Goal: Navigation & Orientation: Find specific page/section

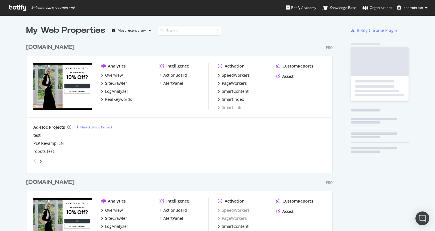
scroll to position [340, 307]
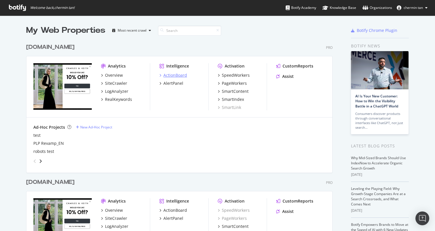
click at [180, 73] on div "ActionBoard" at bounding box center [175, 76] width 24 height 6
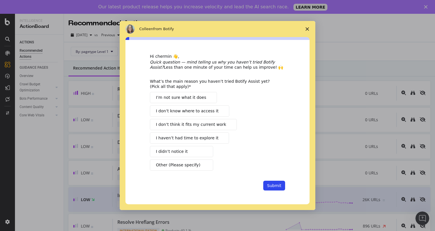
click at [307, 30] on icon "Close survey" at bounding box center [307, 28] width 3 height 3
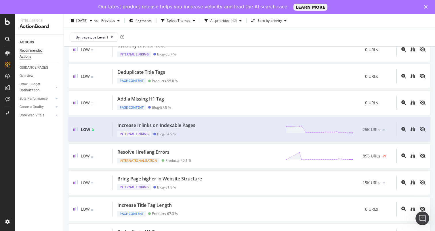
scroll to position [71, 0]
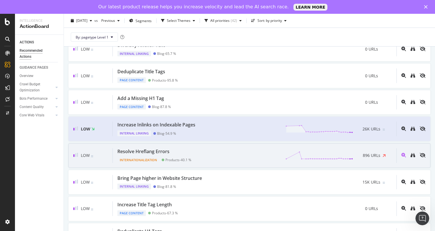
click at [236, 158] on div "Resolve Hreflang Errors Internationalization Products - 40.1 % 896 URLs" at bounding box center [255, 156] width 284 height 15
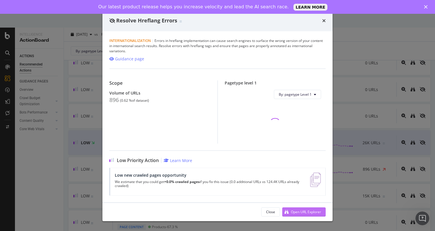
click at [309, 215] on div "Open URL Explorer" at bounding box center [301, 212] width 39 height 9
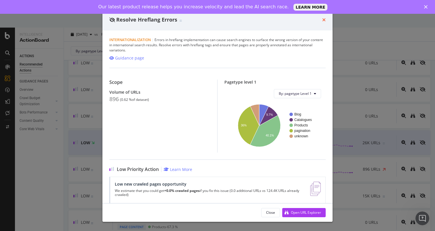
click at [324, 21] on icon "times" at bounding box center [323, 20] width 3 height 5
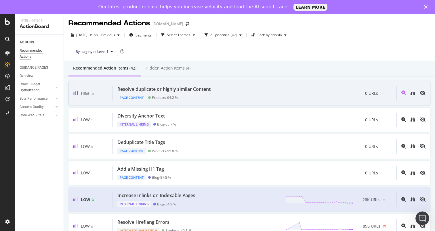
click at [227, 100] on div "Resolve duplicate or highly similar Content Page Content Products - 64.2 % 0 UR…" at bounding box center [255, 93] width 284 height 15
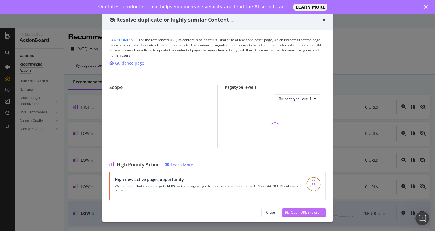
click at [302, 215] on div "Open URL Explorer" at bounding box center [306, 212] width 30 height 5
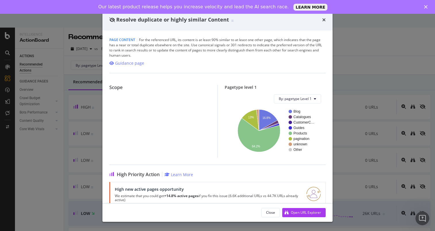
click at [420, 96] on div "Resolve duplicate or highly similar Content Page Content | For the referenced U…" at bounding box center [217, 115] width 435 height 231
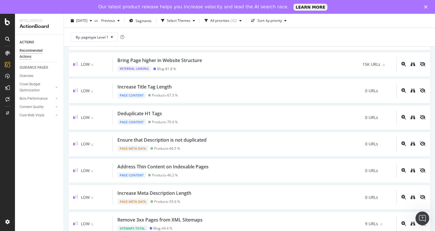
scroll to position [223, 0]
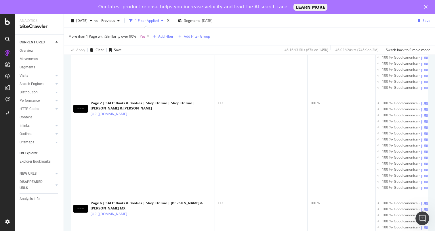
scroll to position [651, 0]
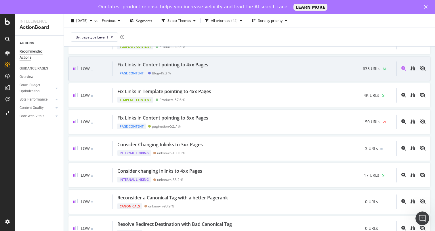
scroll to position [507, 0]
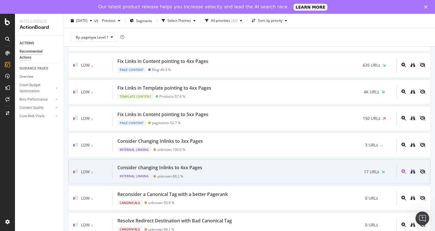
click at [269, 175] on div "Consider changing Inlinks to 4xx Pages Internal Linking unknown - 88.2 % 17 URLs" at bounding box center [255, 172] width 284 height 15
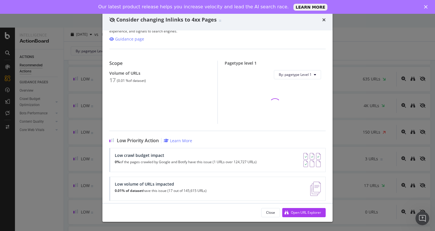
scroll to position [57, 0]
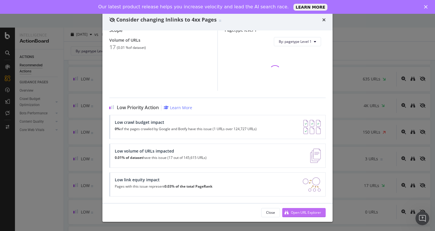
click at [306, 213] on div "Open URL Explorer" at bounding box center [306, 212] width 30 height 5
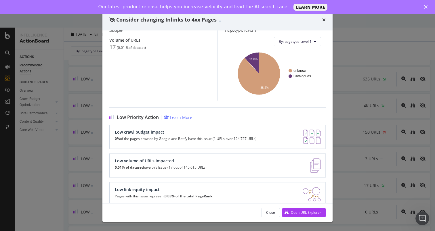
click at [365, 87] on div "Consider changing Inlinks to 4xx Pages Internal Linking | When internal links p…" at bounding box center [217, 115] width 435 height 231
